Goal: Navigation & Orientation: Understand site structure

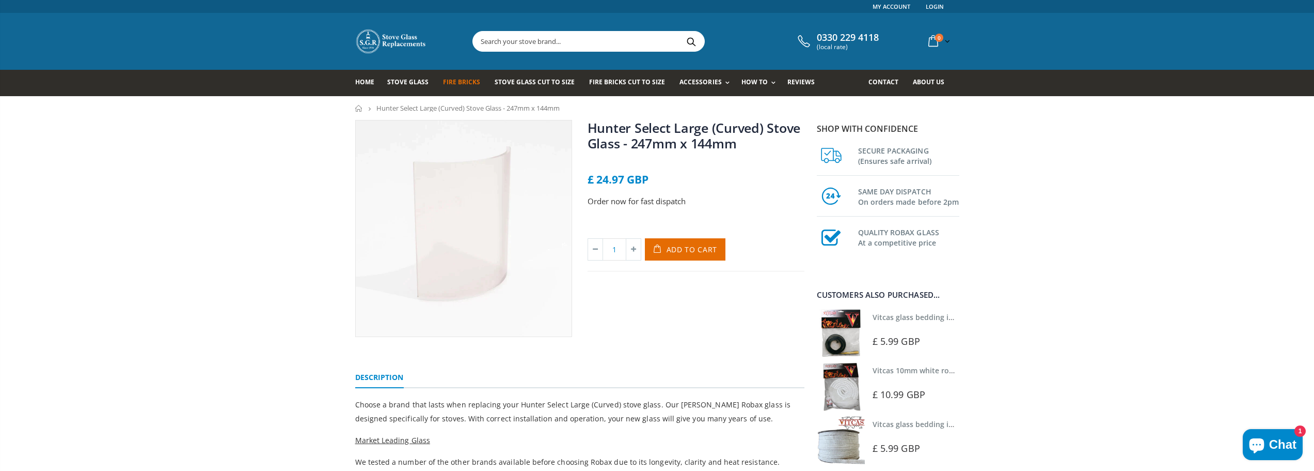
click at [446, 82] on span "Fire Bricks" at bounding box center [461, 81] width 37 height 9
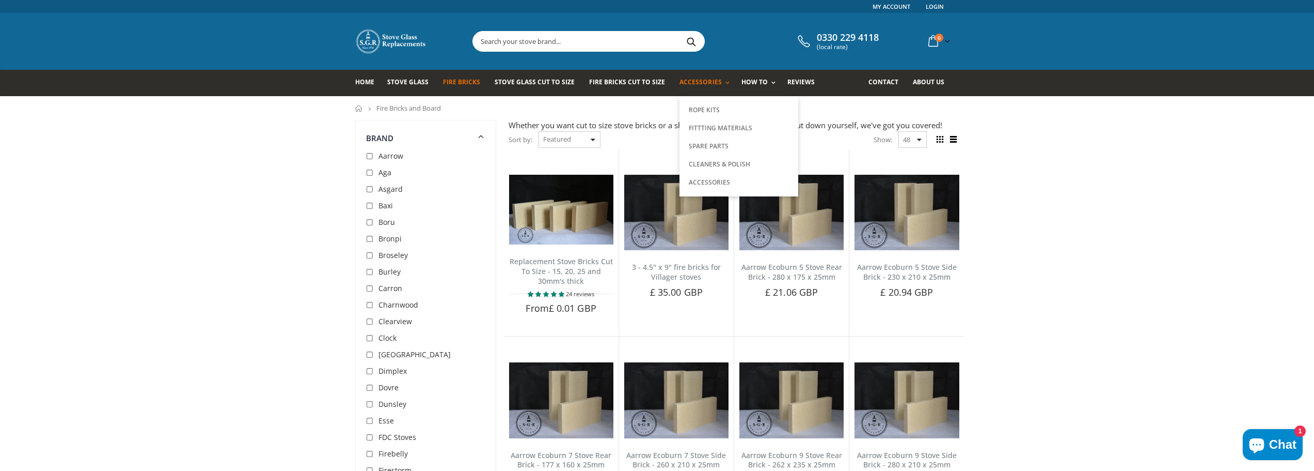
click at [703, 83] on span "Accessories" at bounding box center [701, 81] width 42 height 9
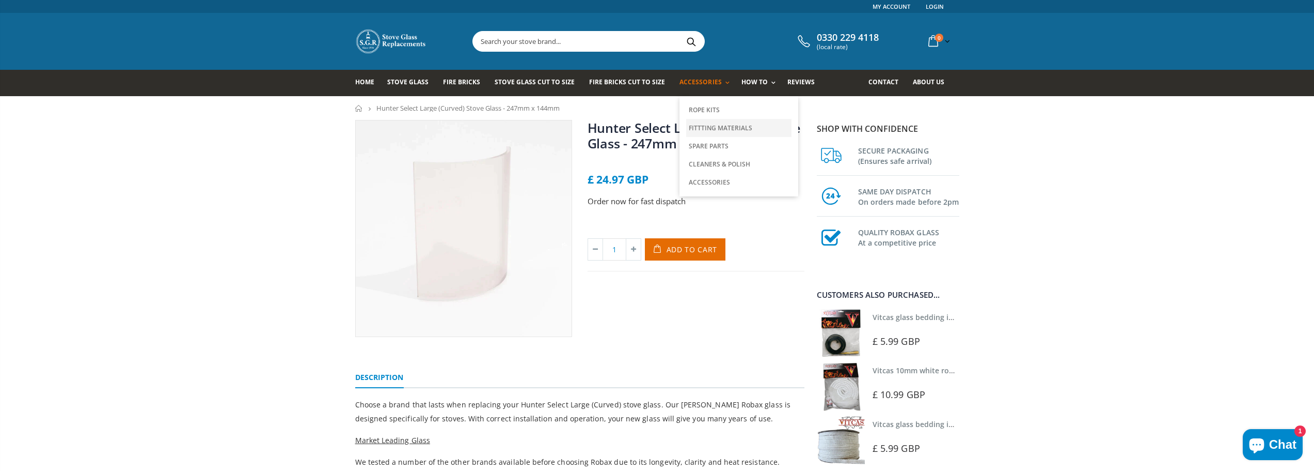
click at [717, 124] on link "Fittting Materials" at bounding box center [738, 128] width 105 height 18
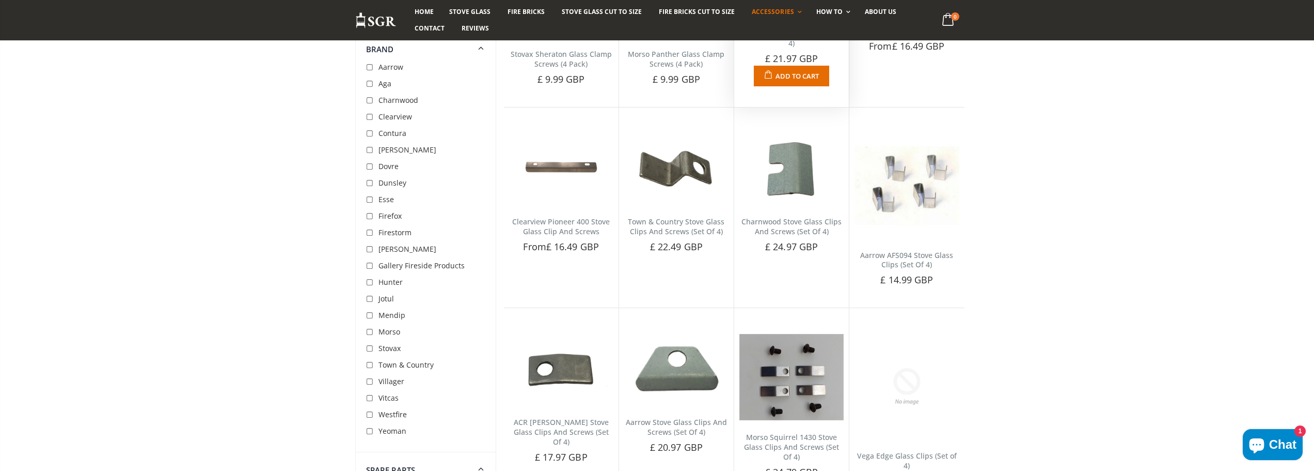
scroll to position [1446, 0]
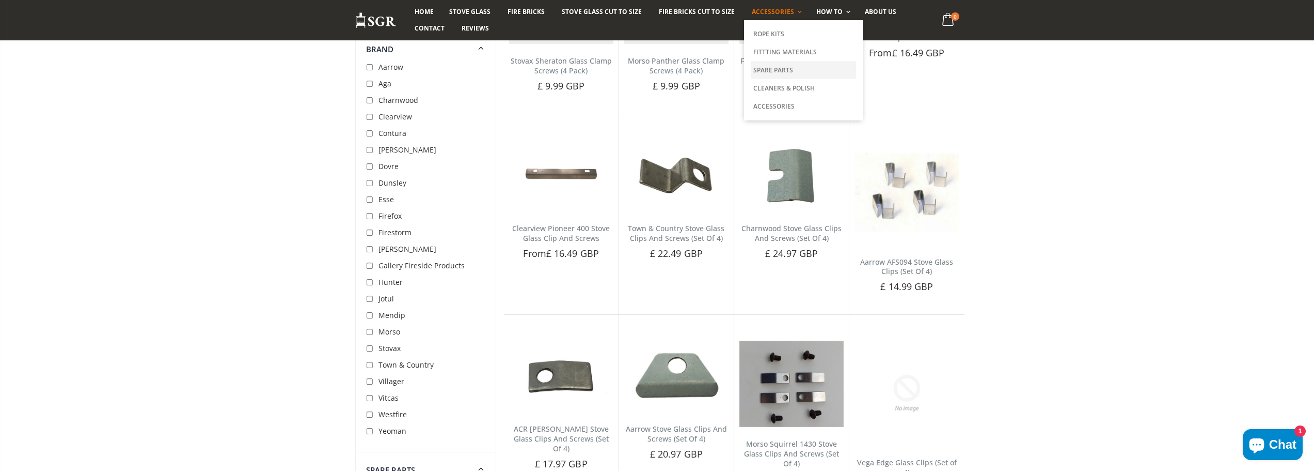
click at [782, 78] on link "Spare Parts" at bounding box center [803, 70] width 105 height 18
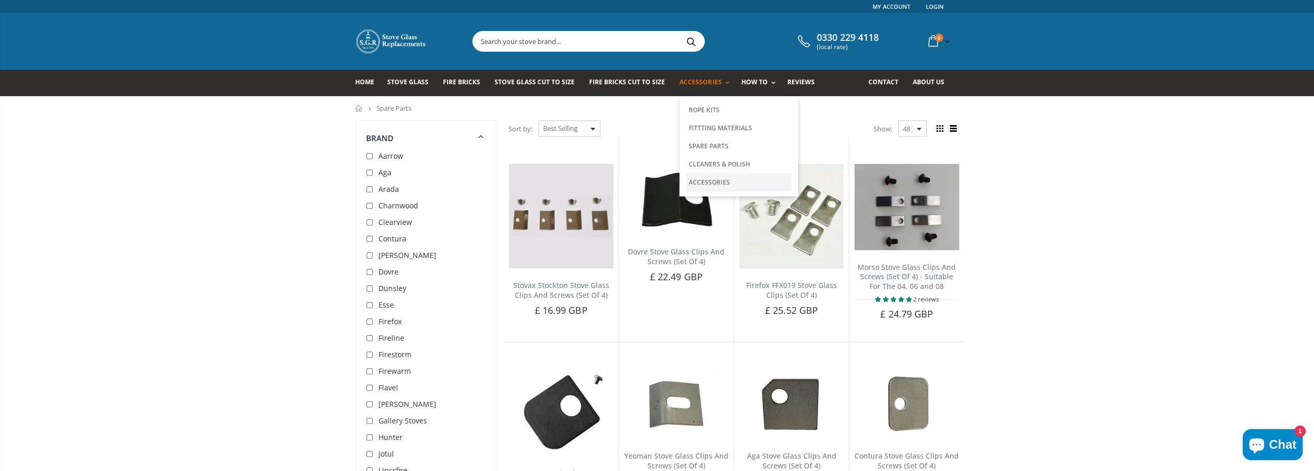
click at [707, 180] on link "Accessories" at bounding box center [738, 182] width 105 height 18
